Goal: Find specific page/section: Find specific page/section

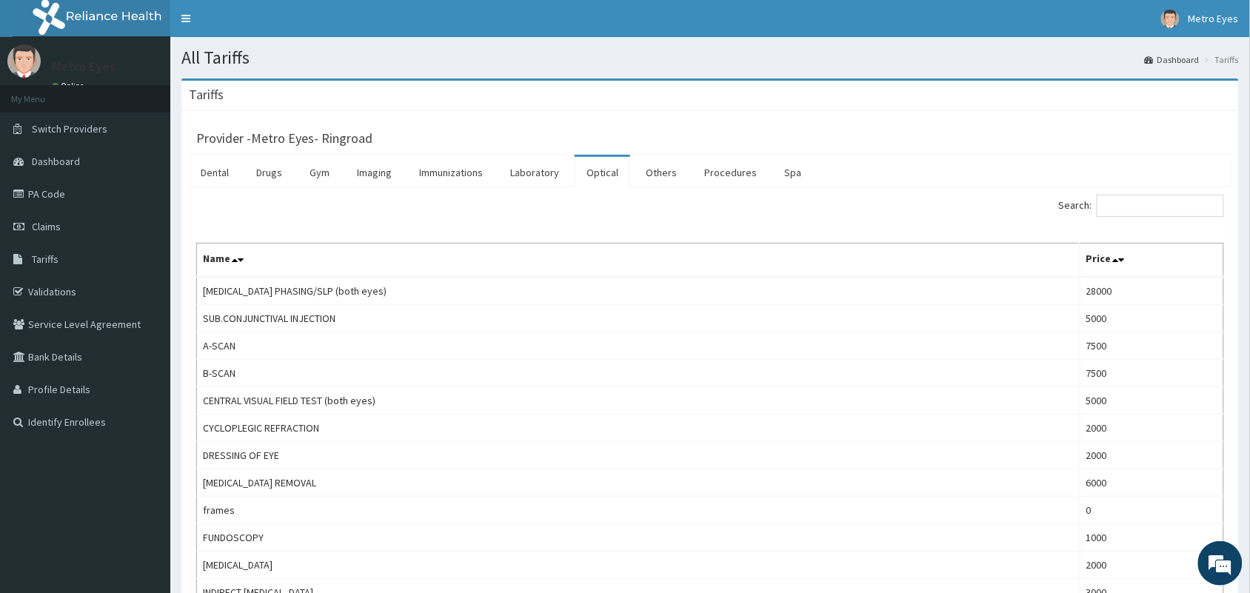
click at [264, 168] on link "Drugs" at bounding box center [269, 172] width 50 height 31
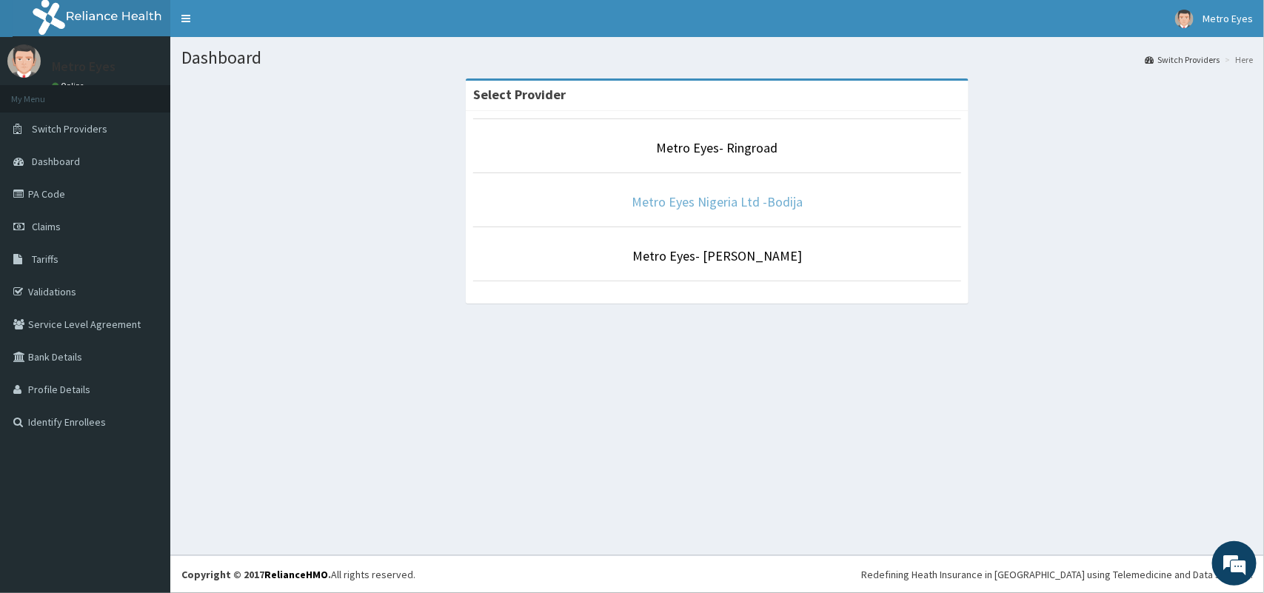
click at [660, 201] on link "Metro Eyes Nigeria Ltd -Bodija" at bounding box center [717, 201] width 171 height 17
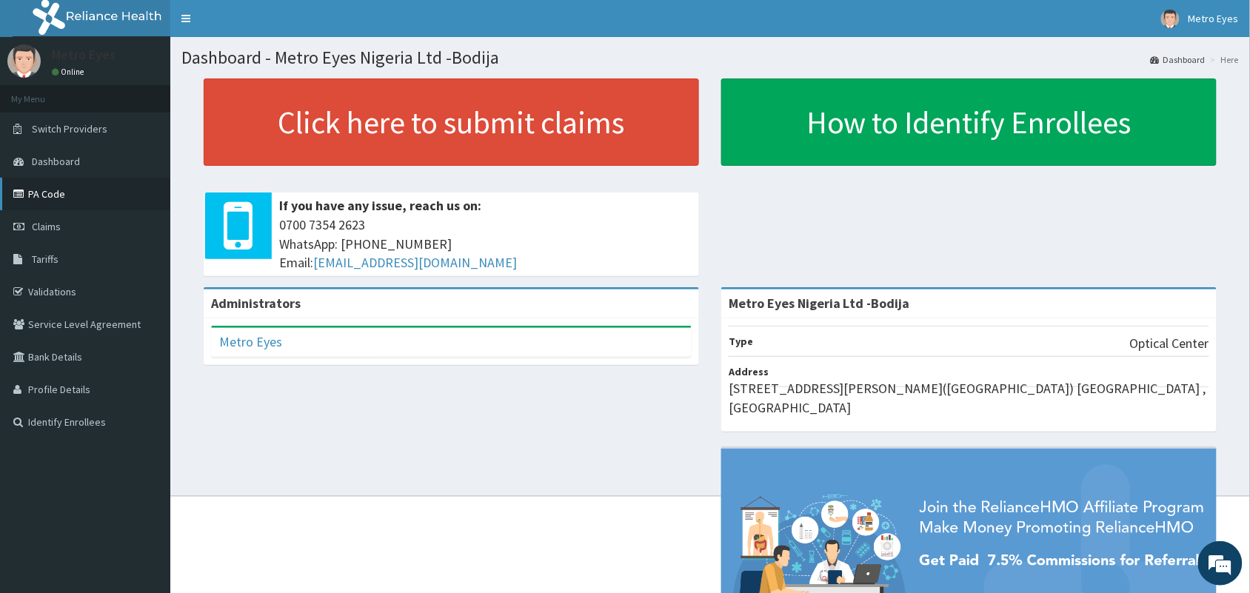
click at [64, 190] on link "PA Code" at bounding box center [85, 194] width 170 height 33
click at [53, 190] on link "PA Code" at bounding box center [85, 194] width 170 height 33
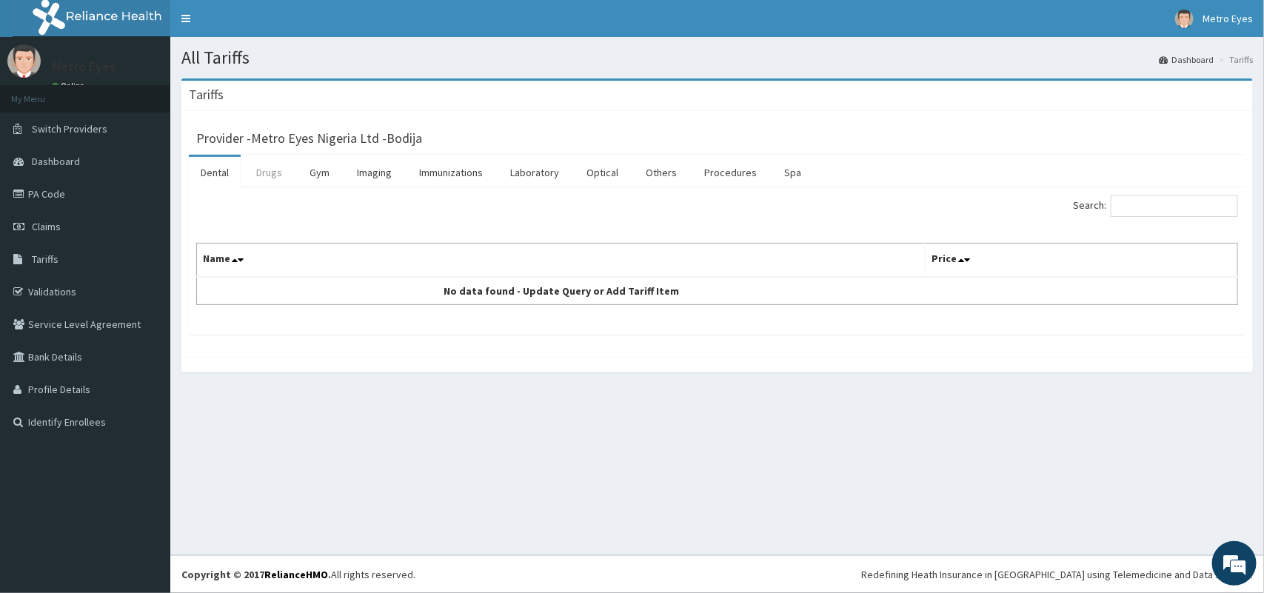
click at [278, 169] on link "Drugs" at bounding box center [269, 172] width 50 height 31
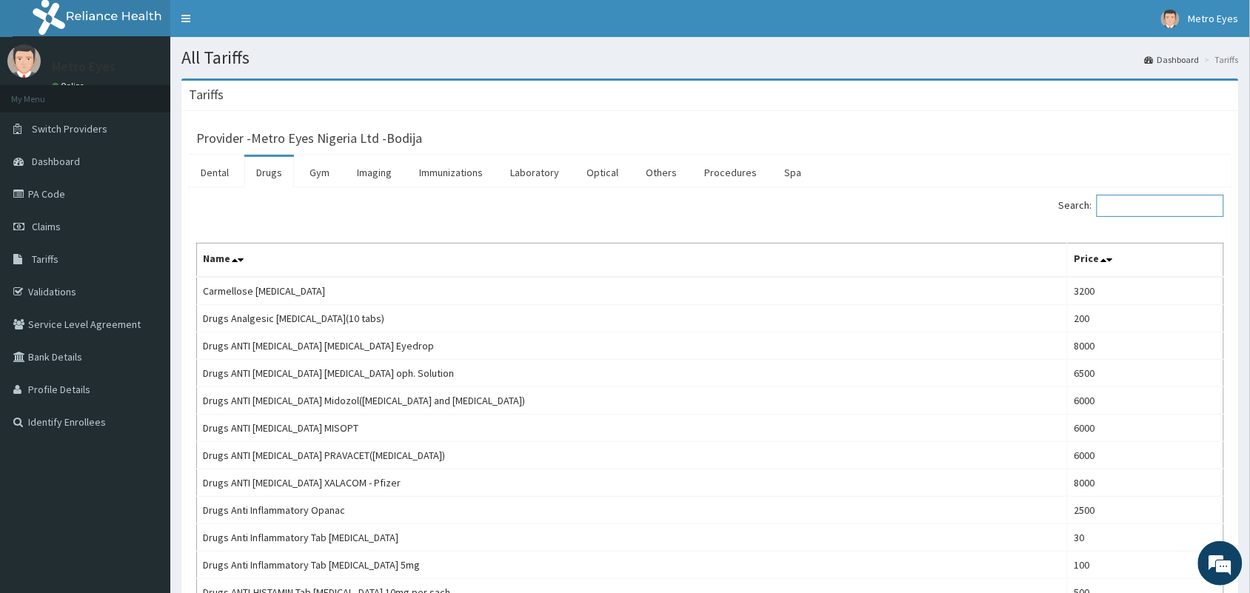
click at [1156, 201] on input "Search:" at bounding box center [1160, 206] width 127 height 22
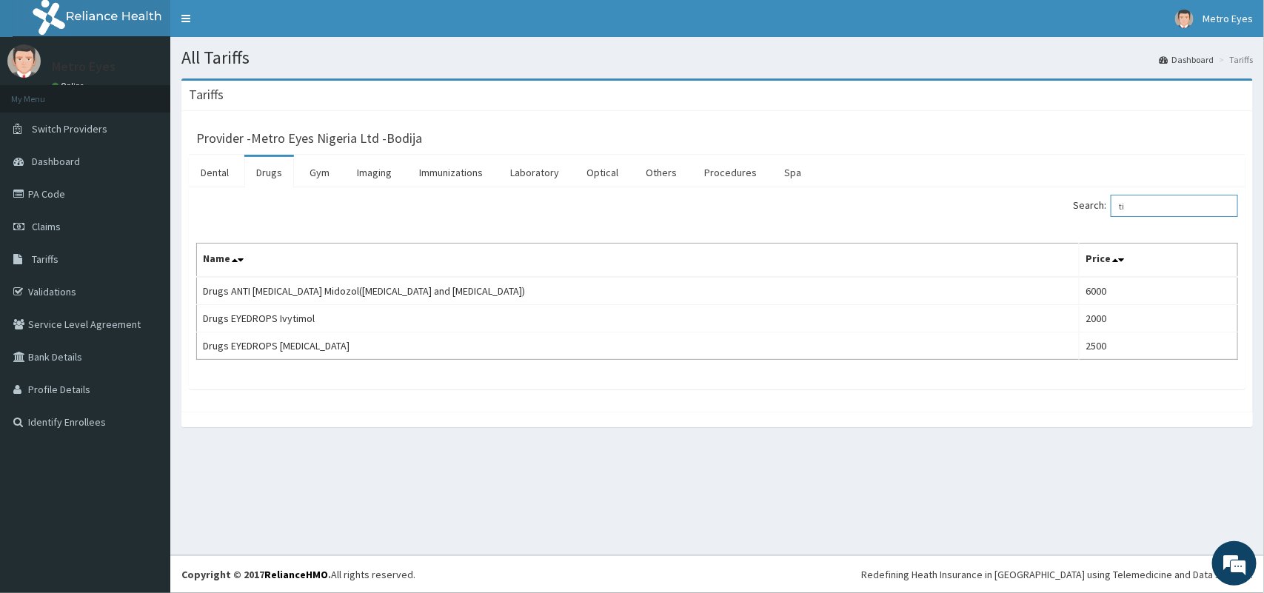
type input "t"
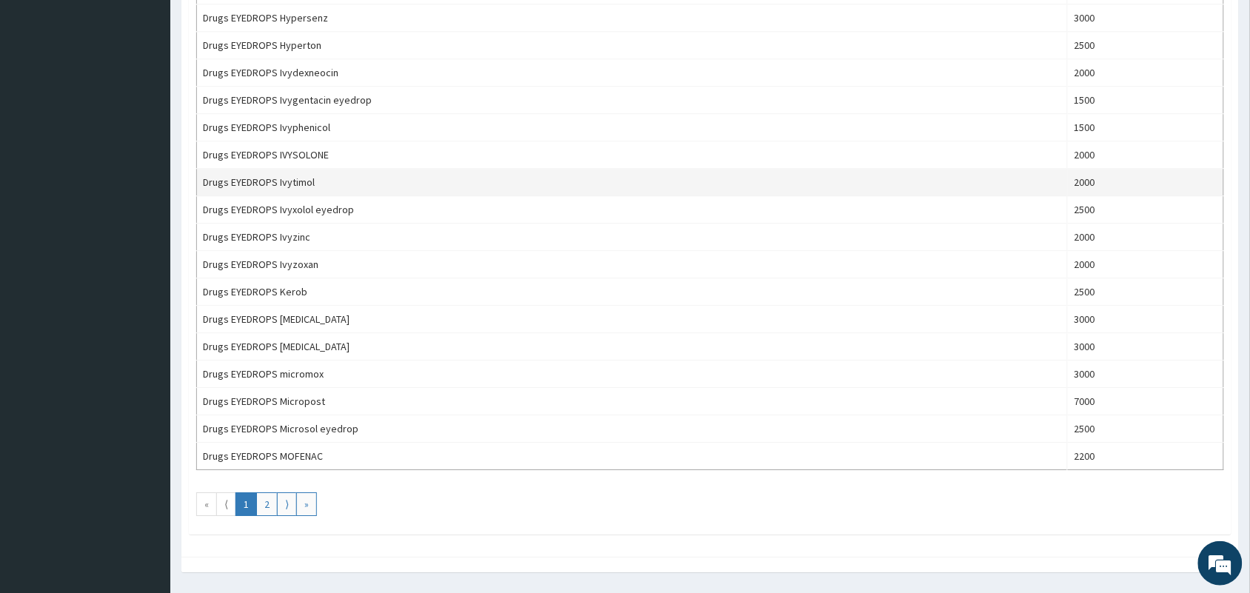
scroll to position [1178, 0]
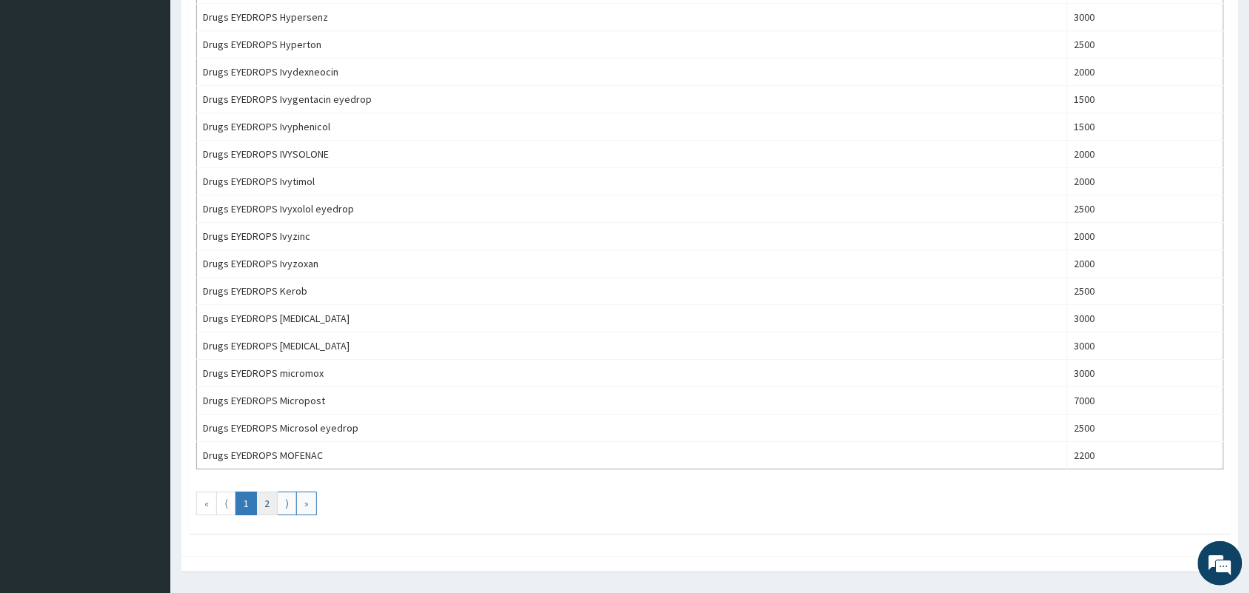
click at [264, 508] on link "2" at bounding box center [266, 504] width 21 height 24
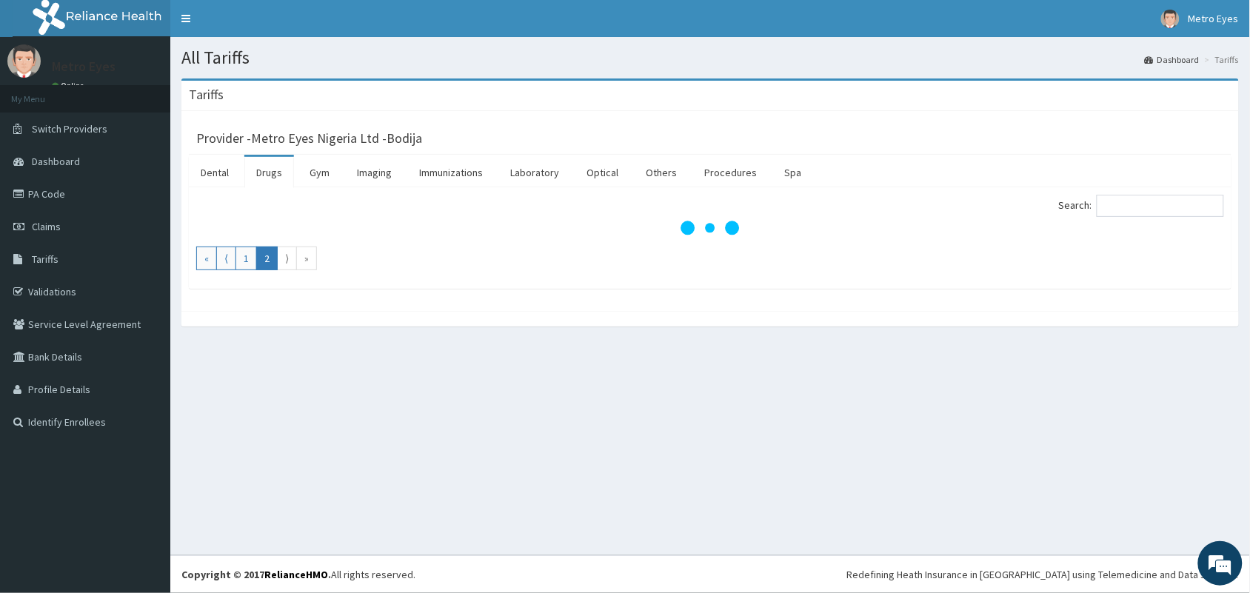
scroll to position [0, 0]
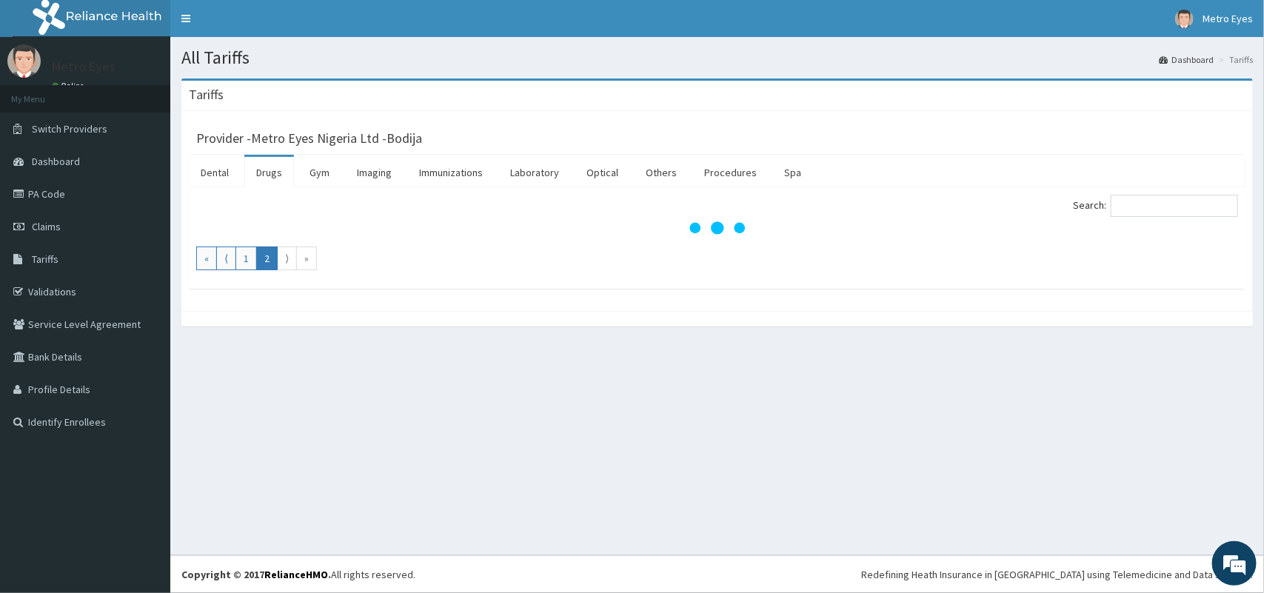
click at [264, 508] on div "All Tariffs Dashboard Tariffs Tariffs Provider - Metro Eyes Nigeria Ltd -Bodija…" at bounding box center [717, 296] width 1094 height 519
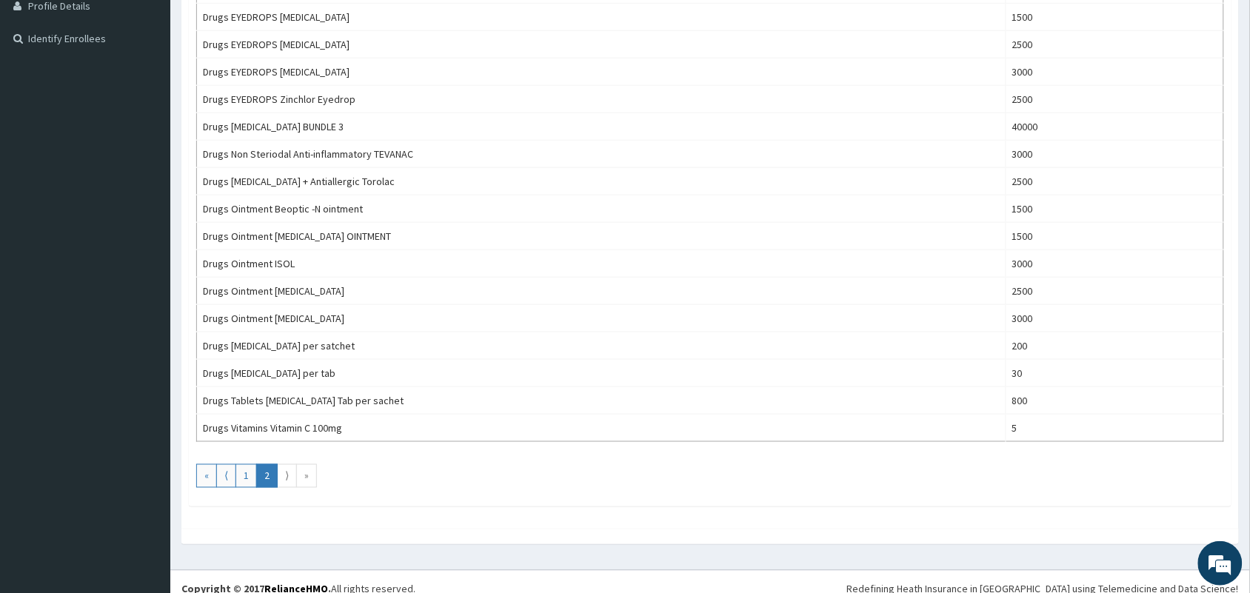
scroll to position [402, 0]
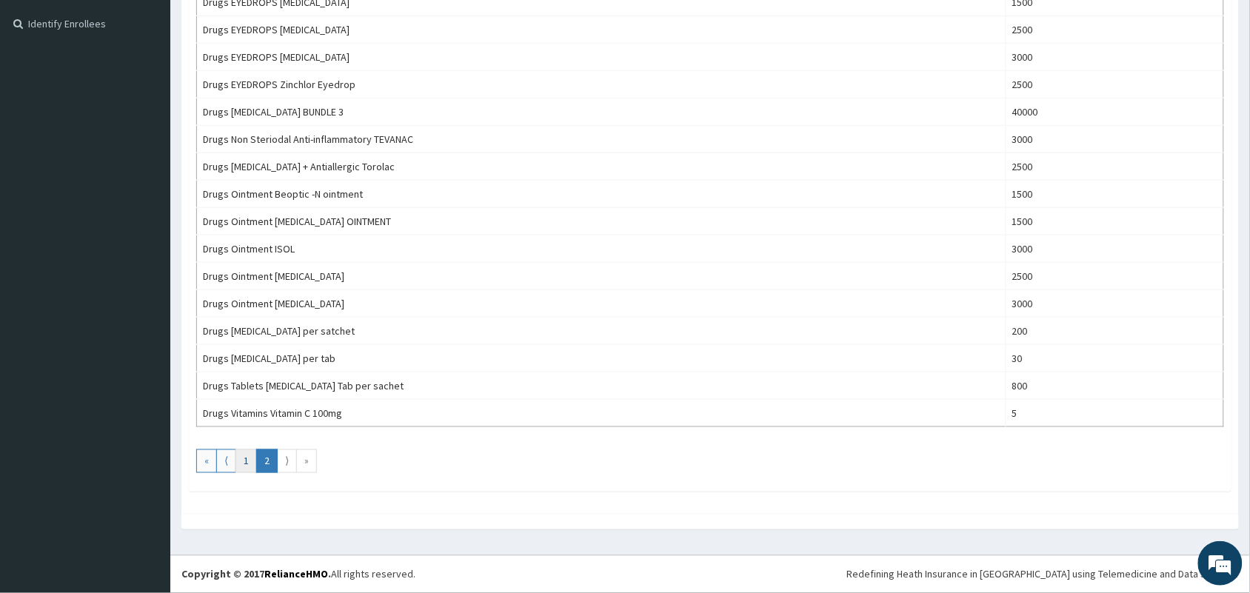
click at [239, 463] on link "1" at bounding box center [246, 462] width 21 height 24
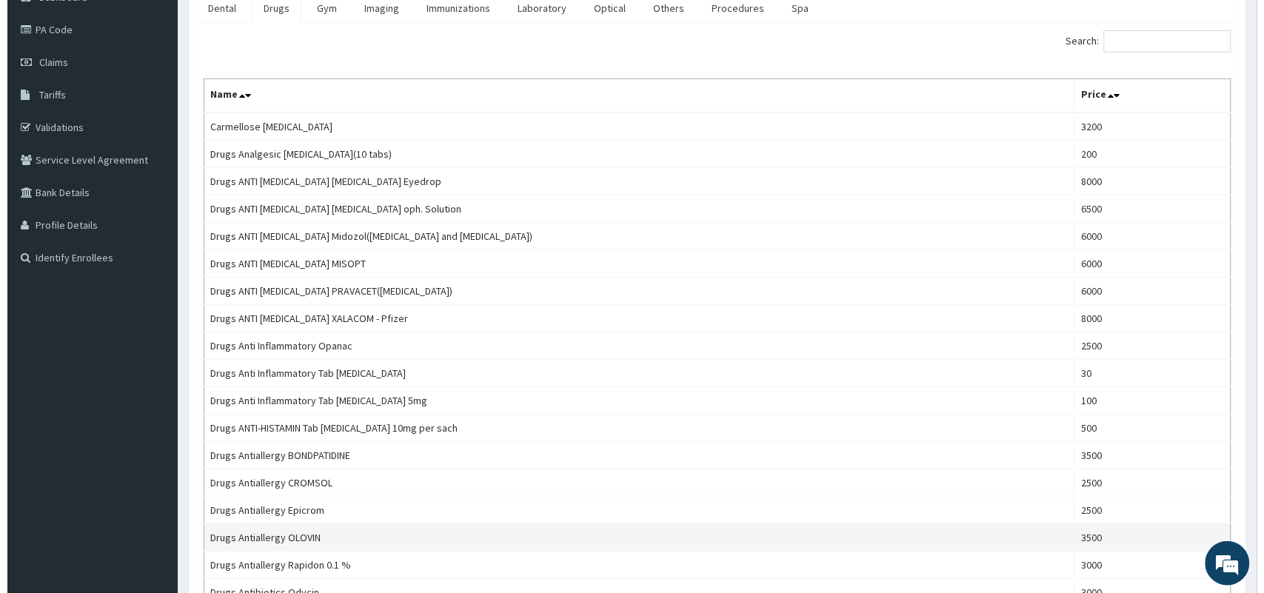
scroll to position [0, 0]
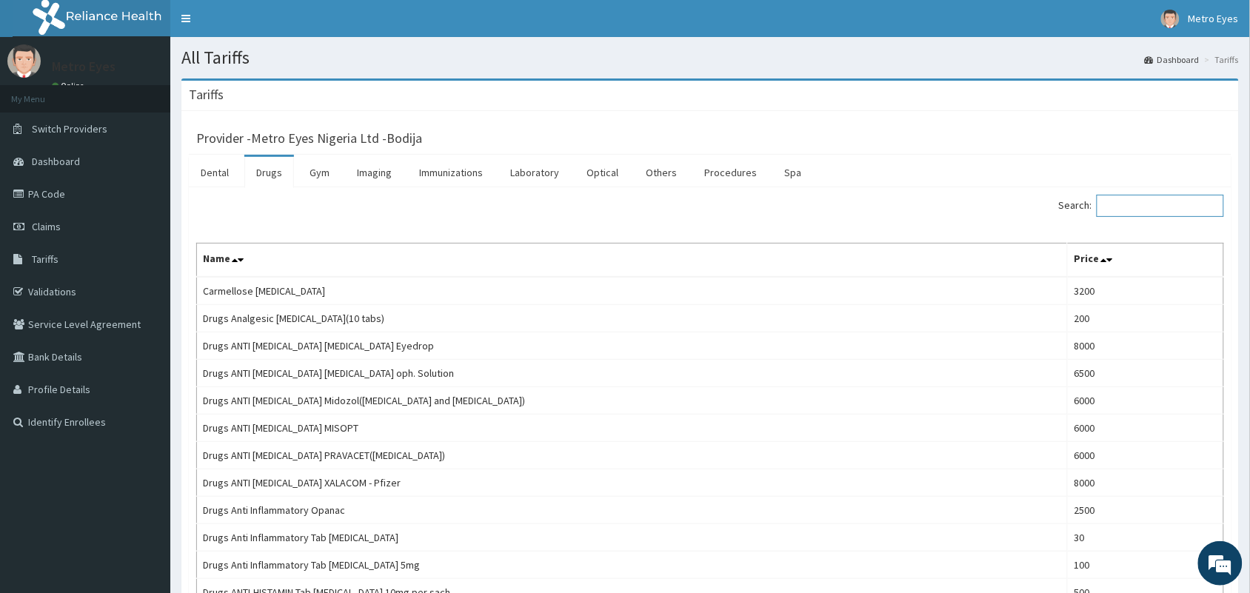
click at [1136, 208] on input "Search:" at bounding box center [1160, 206] width 127 height 22
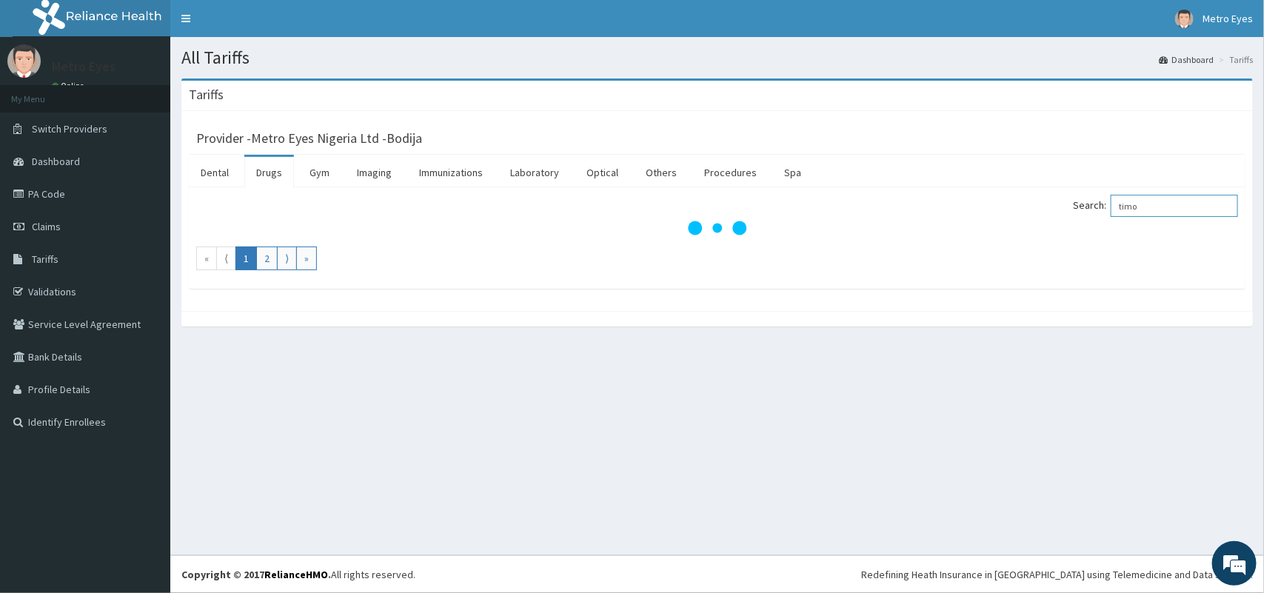
type input "timo"
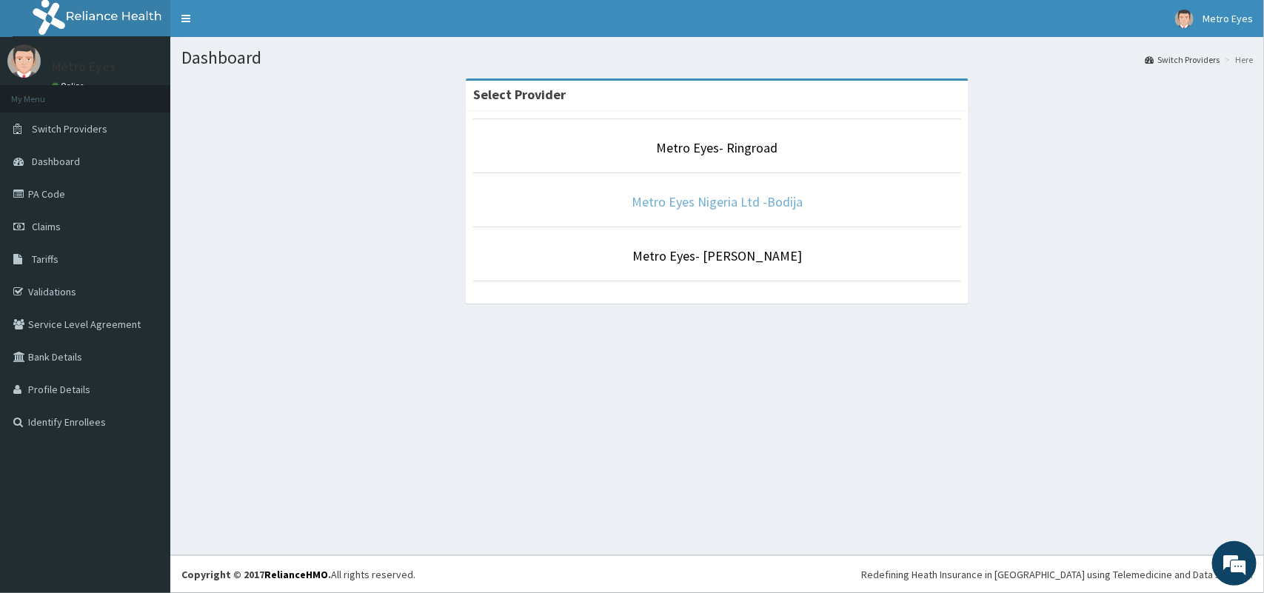
click at [657, 198] on link "Metro Eyes Nigeria Ltd -Bodija" at bounding box center [717, 201] width 171 height 17
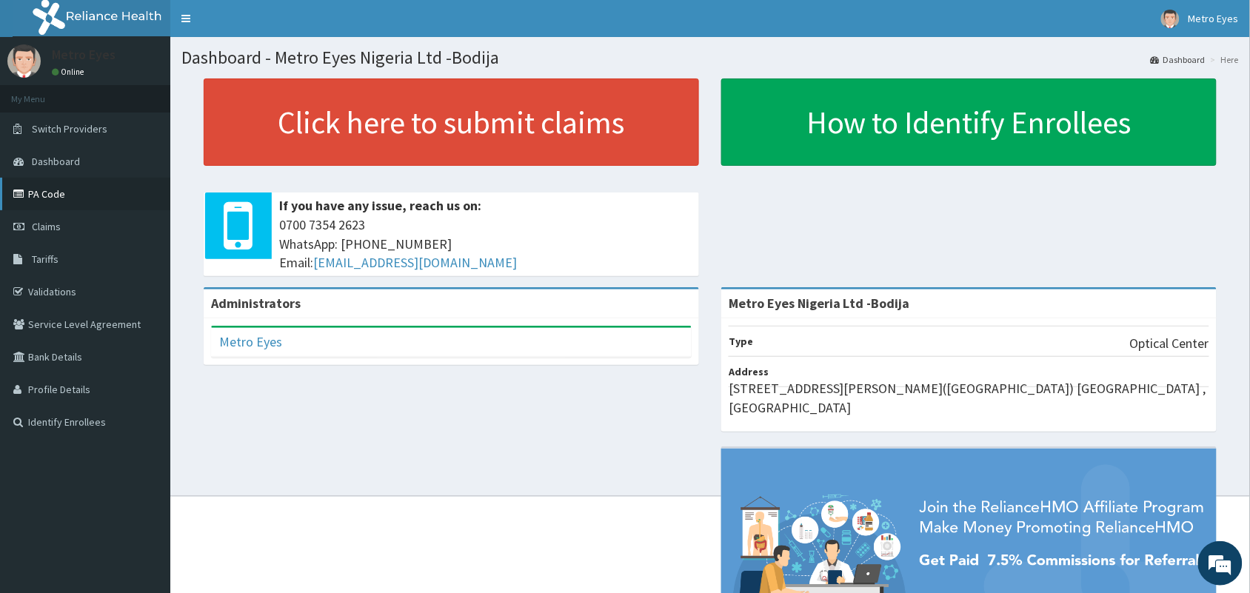
click at [83, 201] on link "PA Code" at bounding box center [85, 194] width 170 height 33
